Goal: Information Seeking & Learning: Learn about a topic

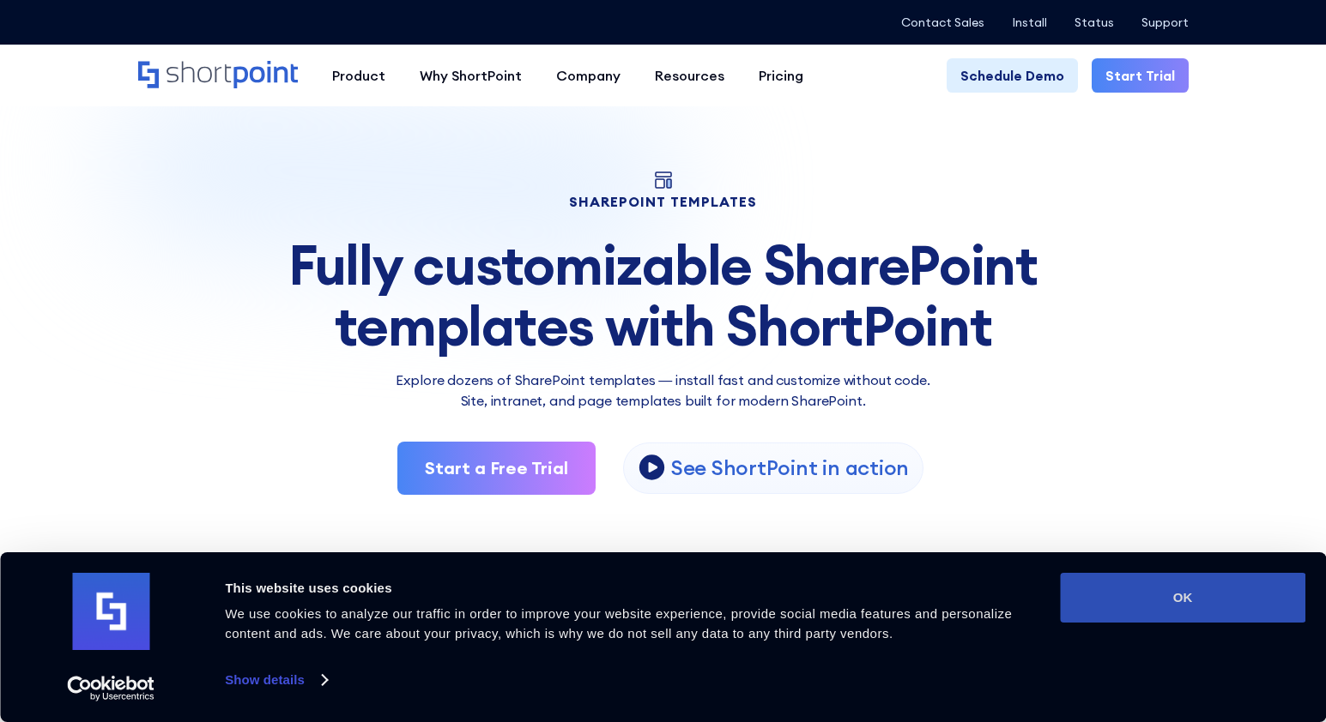
click at [1213, 599] on button "OK" at bounding box center [1182, 598] width 245 height 50
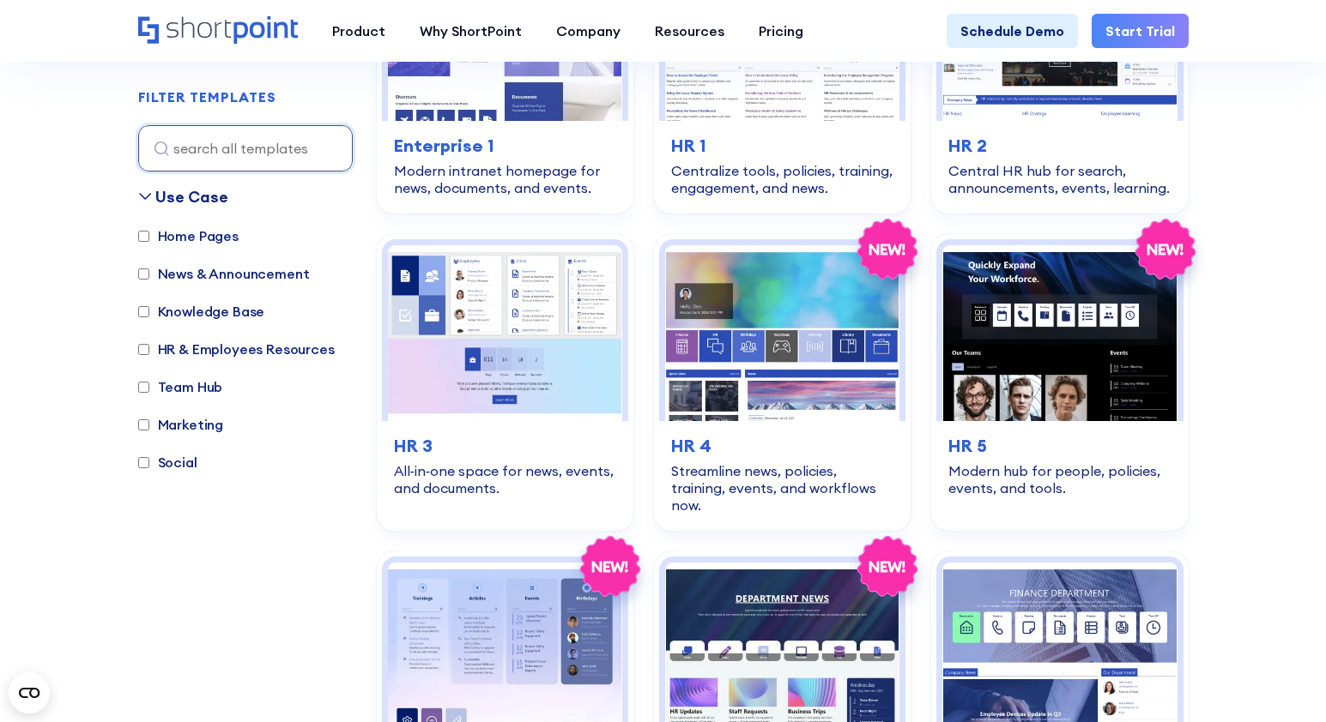
scroll to position [601, 0]
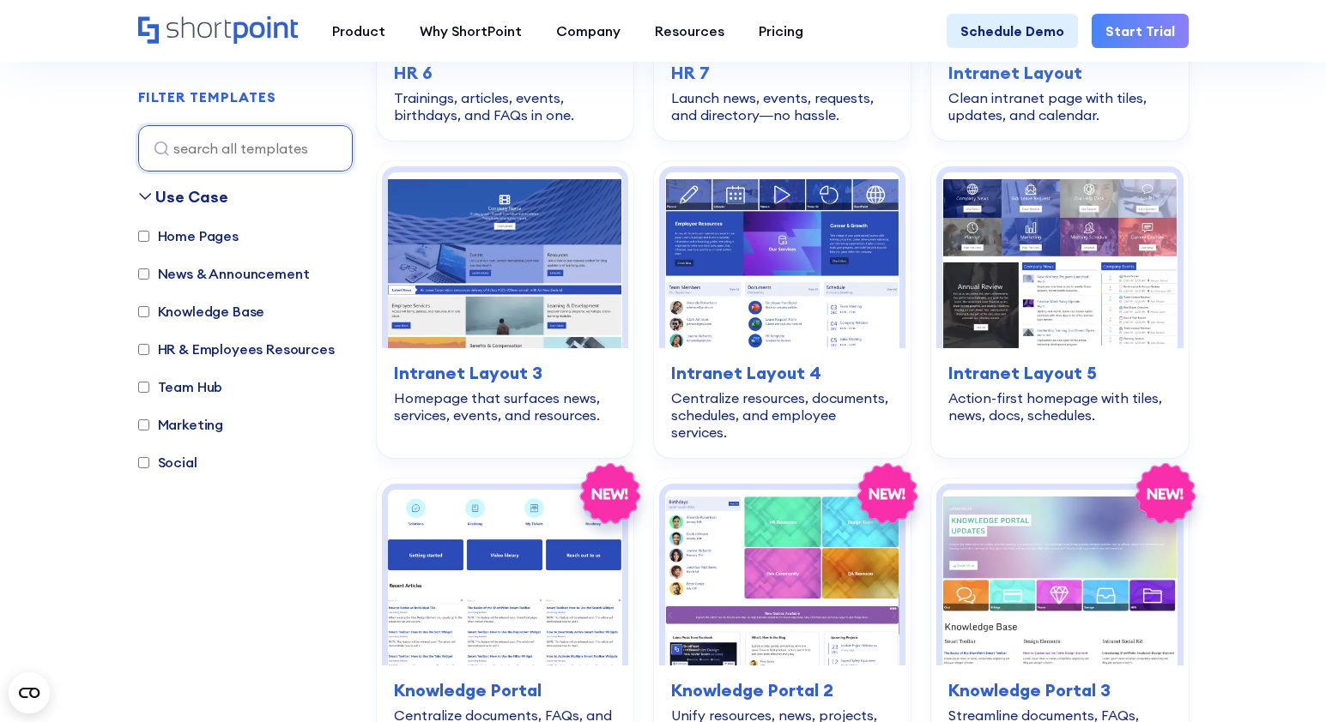
scroll to position [1373, 0]
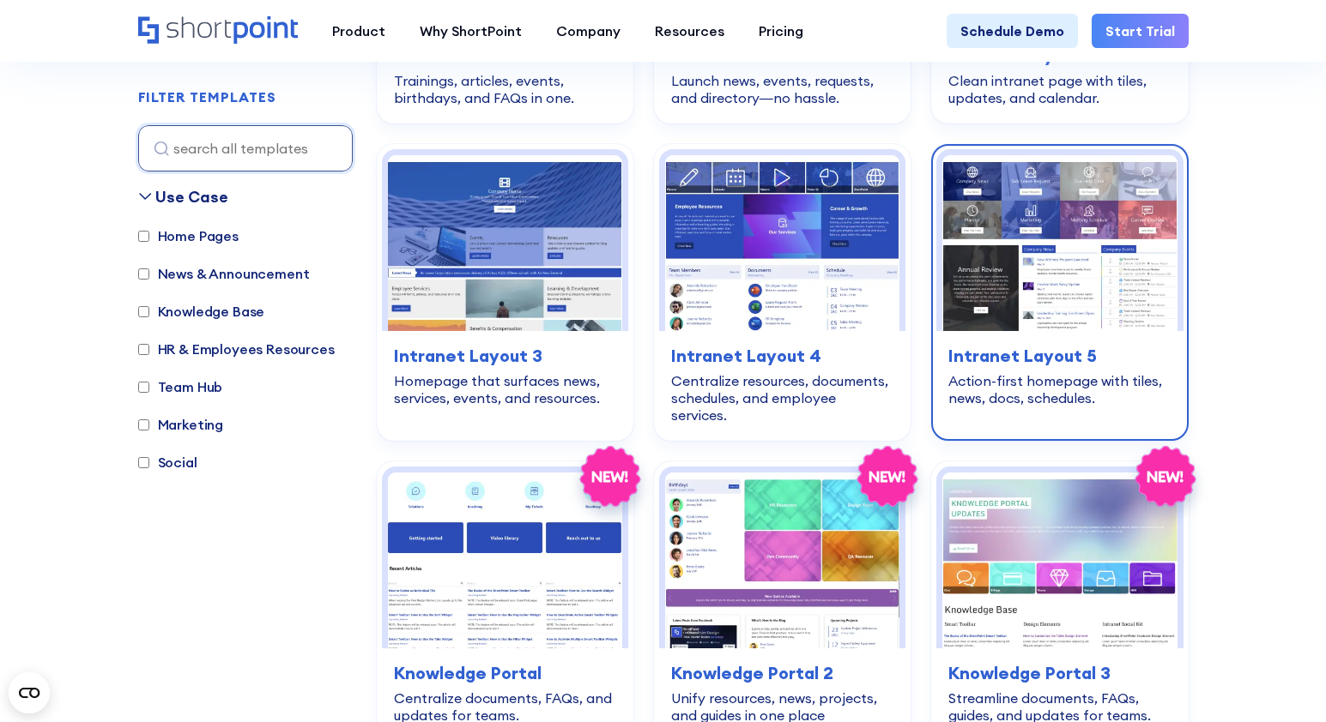
click at [1066, 245] on img at bounding box center [1059, 243] width 234 height 176
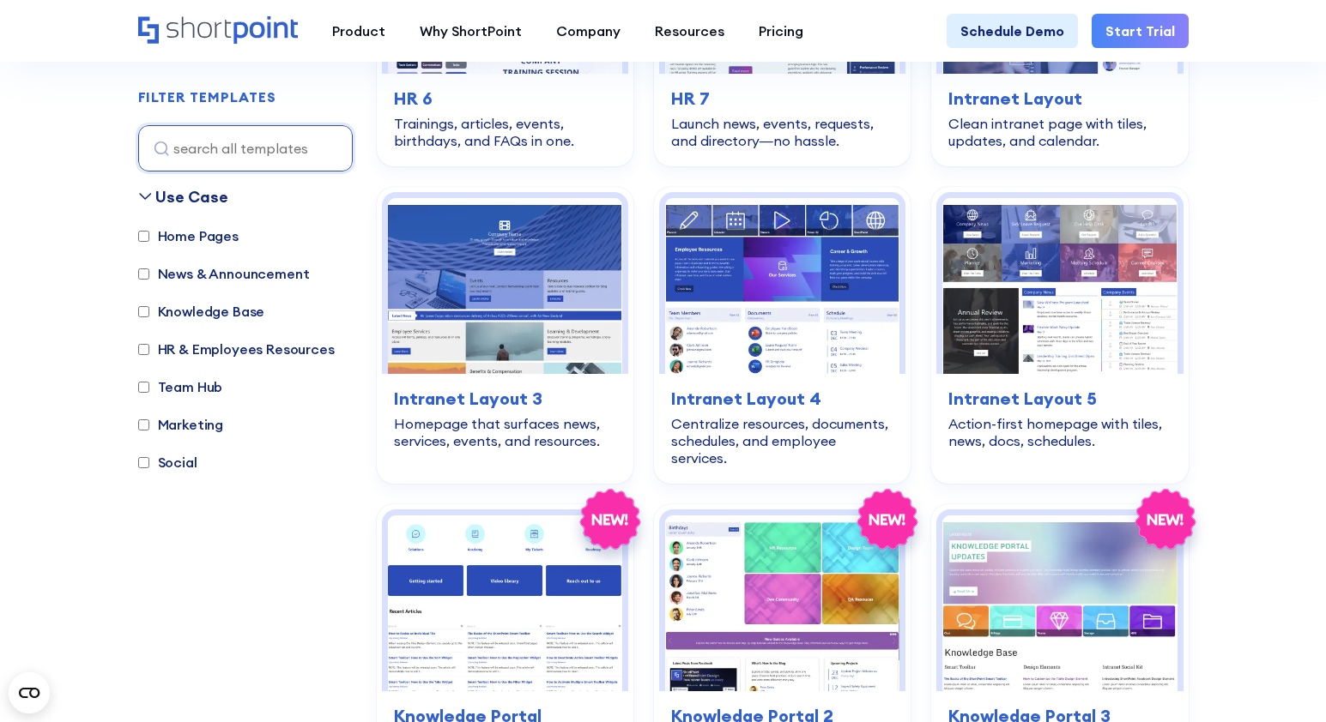
scroll to position [1313, 0]
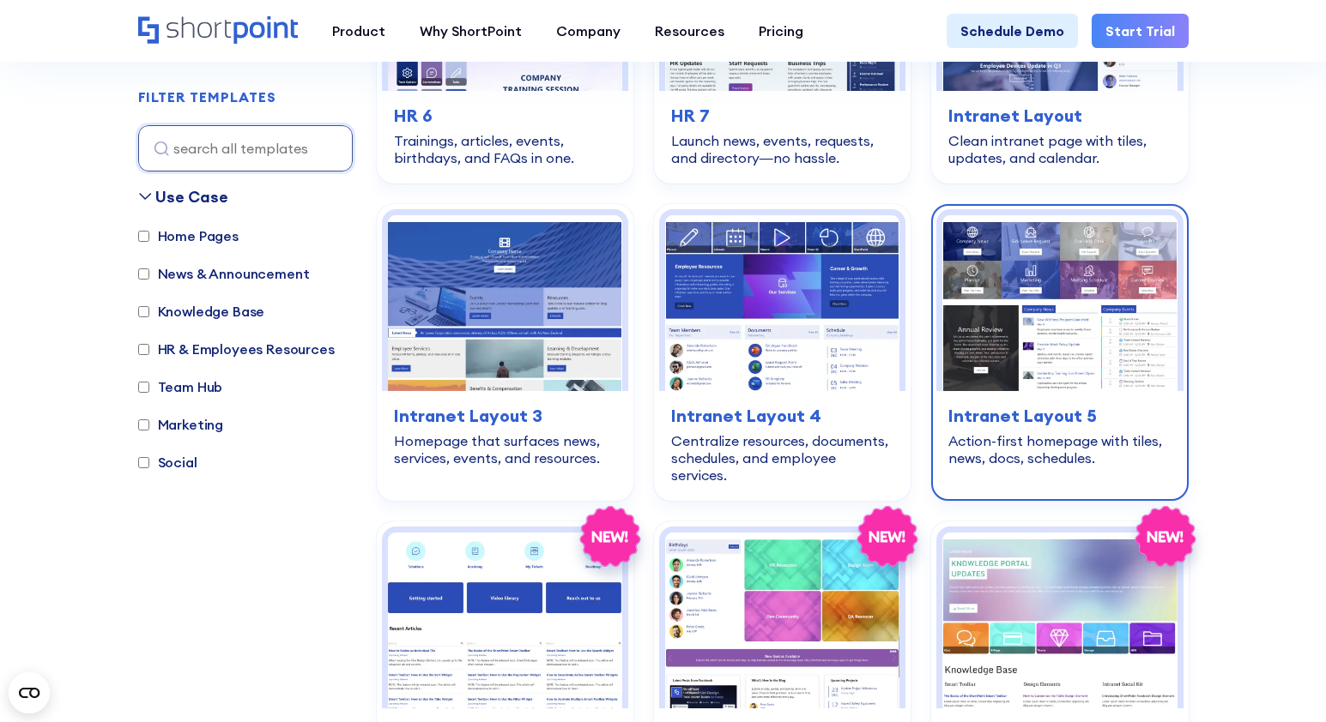
click at [1076, 263] on img at bounding box center [1059, 303] width 234 height 176
